Goal: Task Accomplishment & Management: Manage account settings

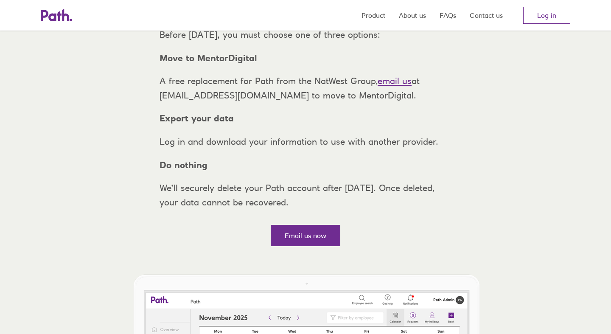
scroll to position [83, 0]
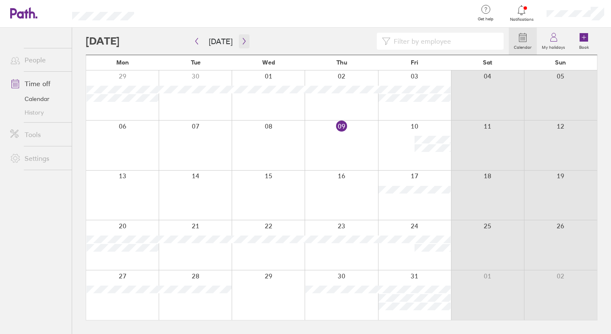
click at [242, 41] on icon "button" at bounding box center [244, 41] width 6 height 7
click at [552, 38] on icon at bounding box center [554, 37] width 10 height 10
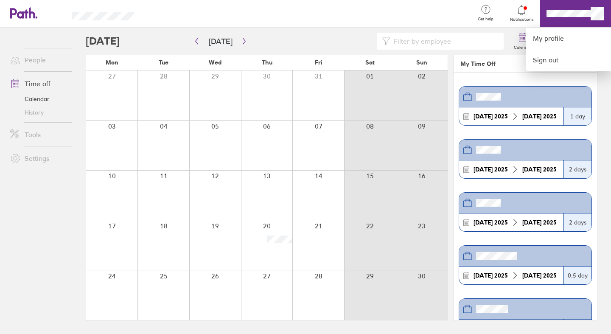
click at [570, 19] on div at bounding box center [305, 167] width 611 height 334
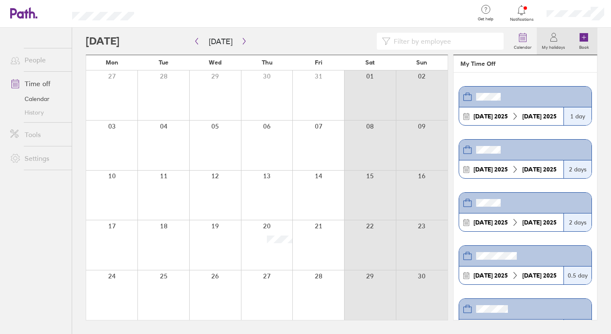
click at [582, 42] on icon at bounding box center [584, 37] width 8 height 8
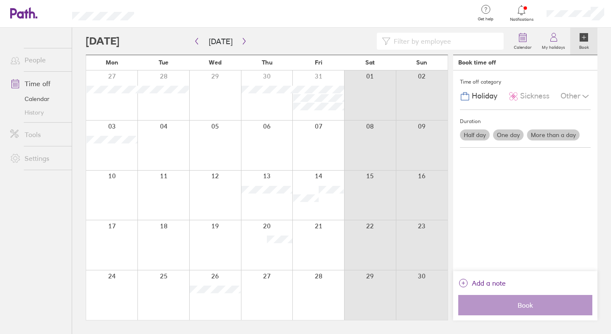
click at [31, 81] on link "Time off" at bounding box center [37, 83] width 68 height 17
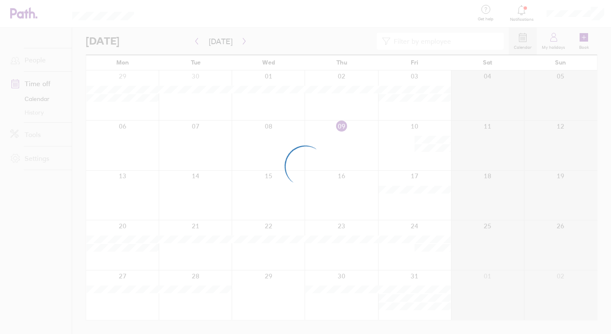
click at [555, 39] on div at bounding box center [305, 167] width 611 height 334
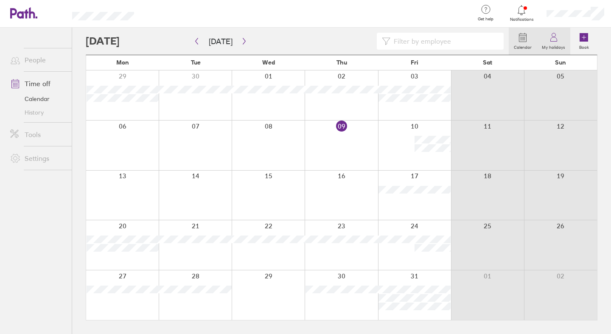
click at [555, 42] on icon at bounding box center [554, 39] width 6 height 4
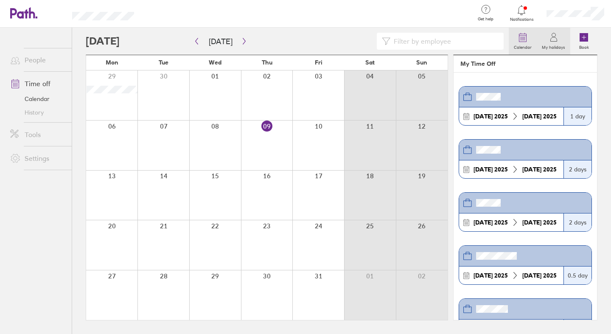
click at [524, 40] on icon at bounding box center [523, 37] width 10 height 10
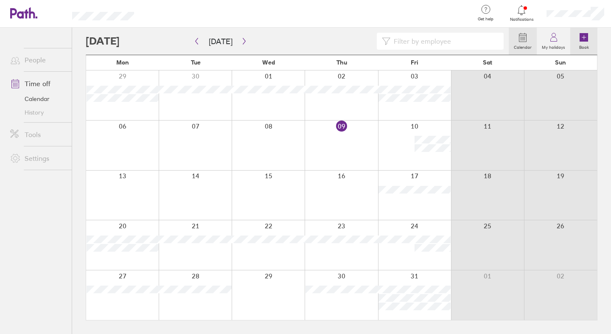
click at [584, 43] on label "Book" at bounding box center [584, 46] width 20 height 8
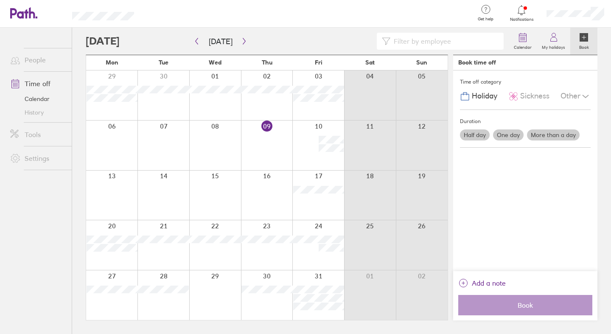
click at [513, 133] on label "One day" at bounding box center [508, 134] width 31 height 11
click at [0, 0] on input "One day" at bounding box center [0, 0] width 0 height 0
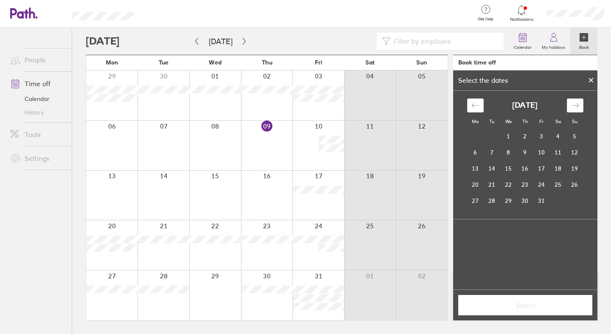
click at [592, 81] on icon at bounding box center [591, 80] width 3 height 3
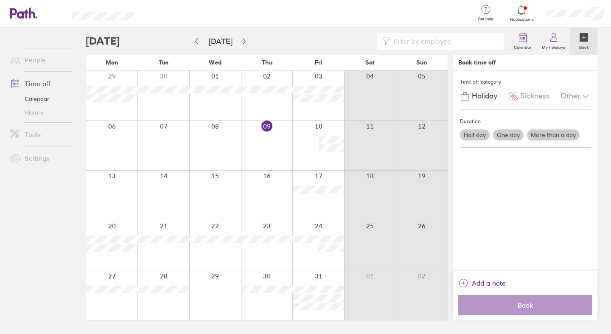
click at [570, 95] on div "Other" at bounding box center [576, 96] width 30 height 16
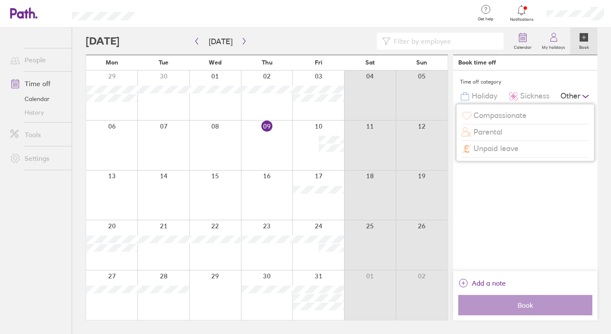
click at [570, 95] on div "Other" at bounding box center [576, 96] width 30 height 16
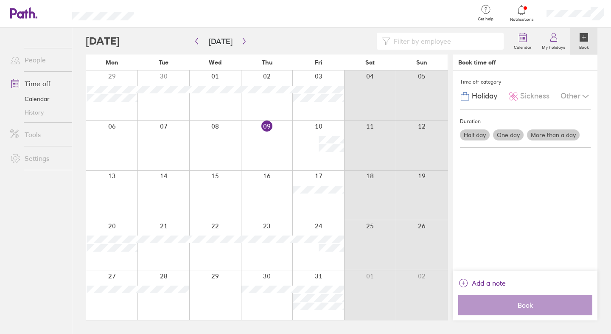
click at [30, 113] on link "History" at bounding box center [37, 113] width 68 height 14
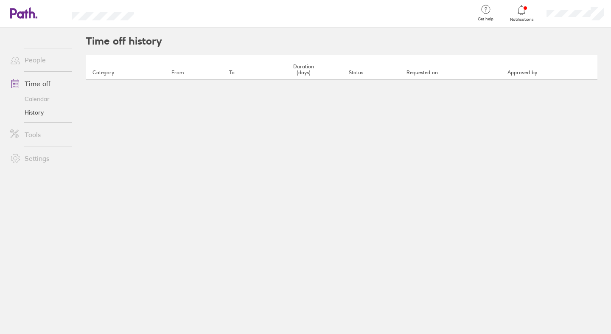
click at [32, 132] on link "Tools" at bounding box center [37, 134] width 68 height 17
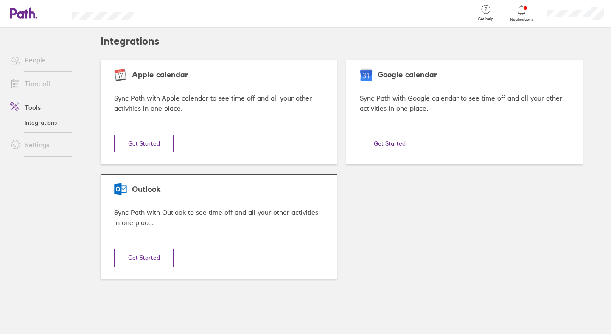
click at [39, 145] on link "Settings" at bounding box center [37, 144] width 68 height 17
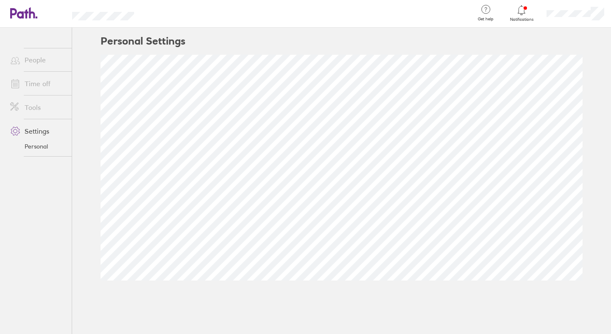
click at [40, 88] on link "Time off" at bounding box center [37, 83] width 68 height 17
